Goal: Task Accomplishment & Management: Manage account settings

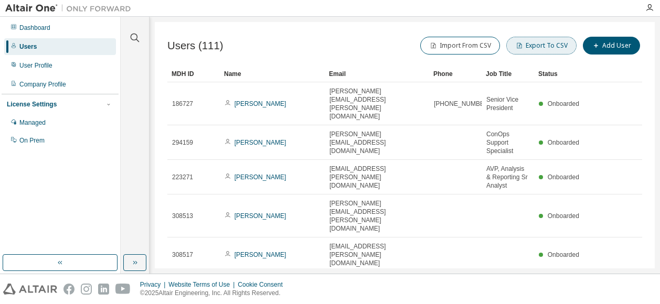
click at [537, 50] on button "Export To CSV" at bounding box center [541, 46] width 70 height 18
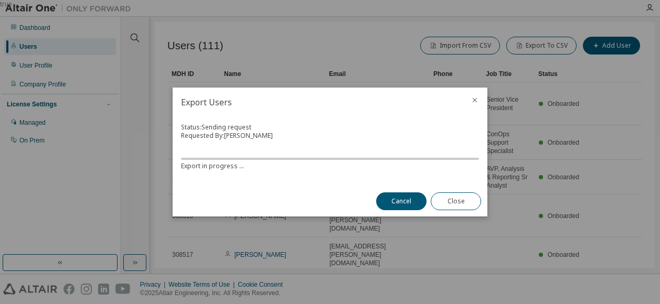
click at [474, 103] on icon "close" at bounding box center [474, 100] width 8 height 8
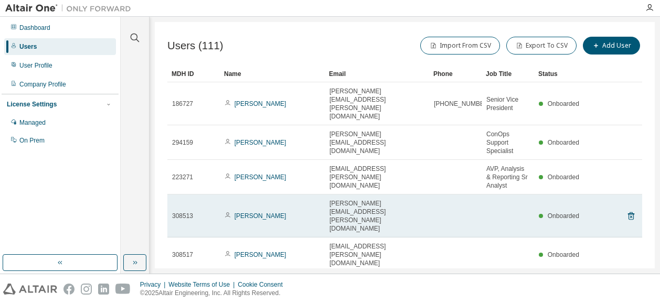
scroll to position [82, 0]
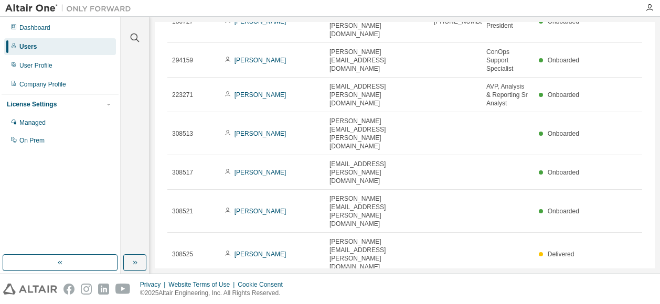
click at [480, 218] on div "100" at bounding box center [496, 219] width 84 height 13
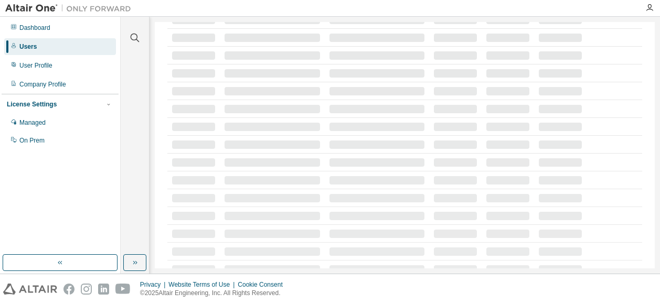
scroll to position [0, 0]
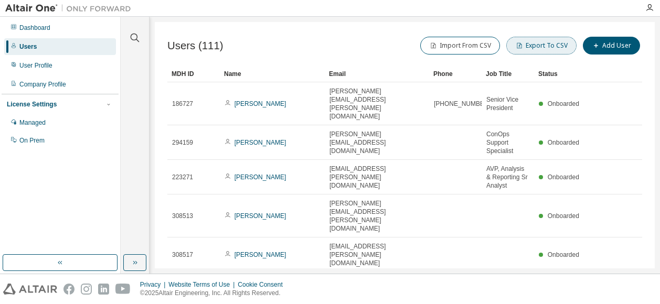
click at [544, 50] on button "Export To CSV" at bounding box center [541, 46] width 70 height 18
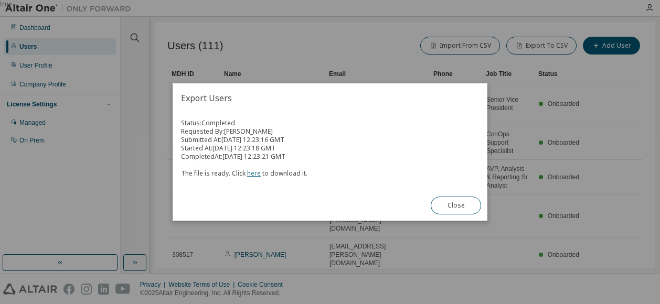
click at [253, 175] on link "here" at bounding box center [254, 173] width 14 height 9
